Goal: Task Accomplishment & Management: Complete application form

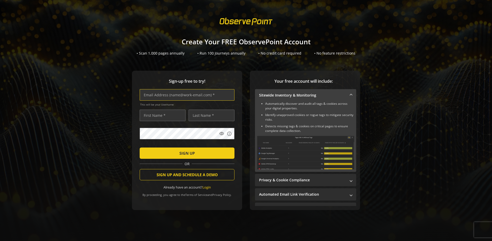
click at [186, 95] on input "text" at bounding box center [187, 95] width 95 height 12
type input "[EMAIL_ADDRESS][DOMAIN_NAME]"
click at [161, 115] on input "text" at bounding box center [163, 116] width 46 height 12
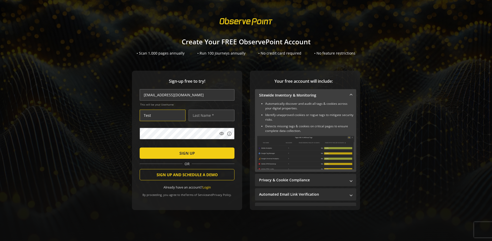
type input "Test"
click at [210, 115] on input "text" at bounding box center [212, 116] width 46 height 12
type input "Test"
click at [186, 153] on span "SIGN UP" at bounding box center [187, 153] width 15 height 9
